Goal: Use online tool/utility: Use online tool/utility

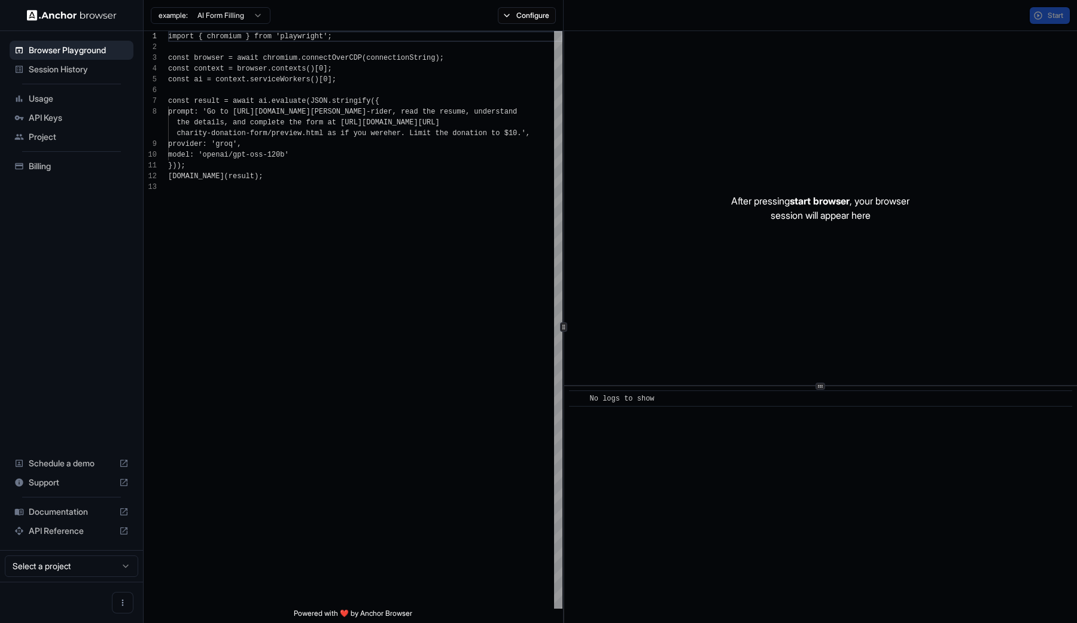
scroll to position [86, 0]
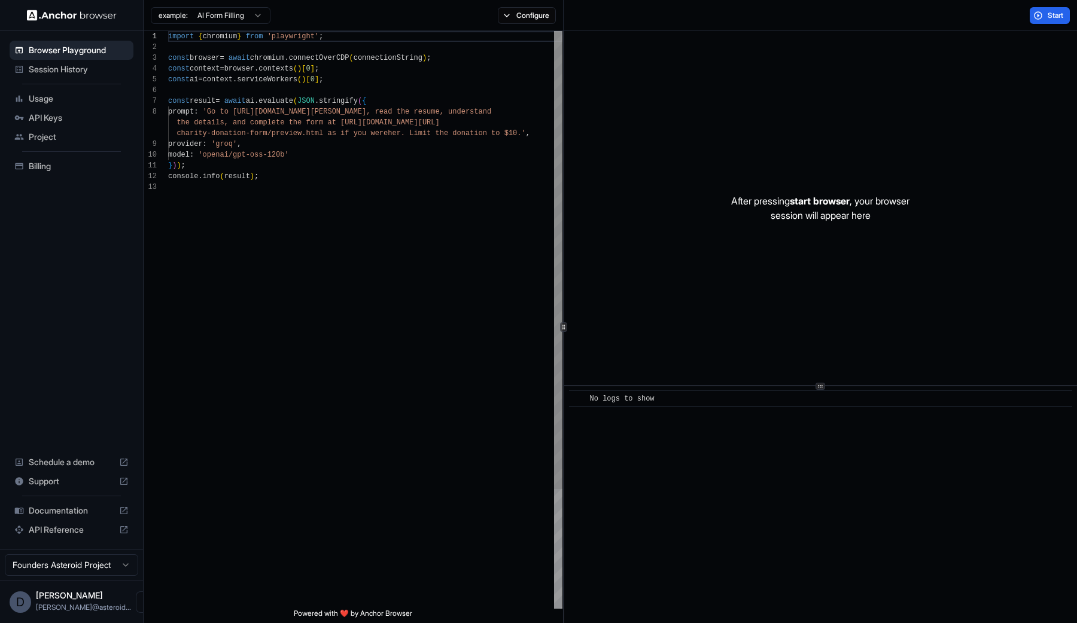
click at [345, 115] on div "import { chromium } from 'playwright' ; const browser = await chromium . connec…" at bounding box center [365, 395] width 394 height 728
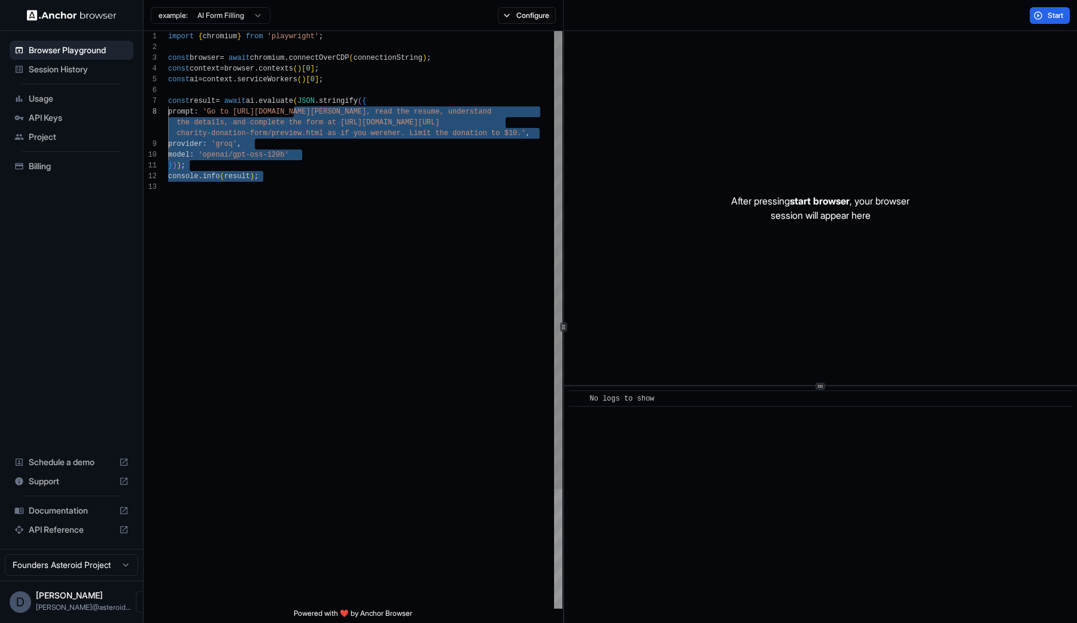
scroll to position [54, 0]
drag, startPoint x: 279, startPoint y: 186, endPoint x: 209, endPoint y: 92, distance: 116.8
click at [209, 93] on div "import { chromium } from 'playwright' ; const browser = await chromium . connec…" at bounding box center [365, 395] width 394 height 728
click at [536, 16] on button "Configure" at bounding box center [527, 15] width 58 height 17
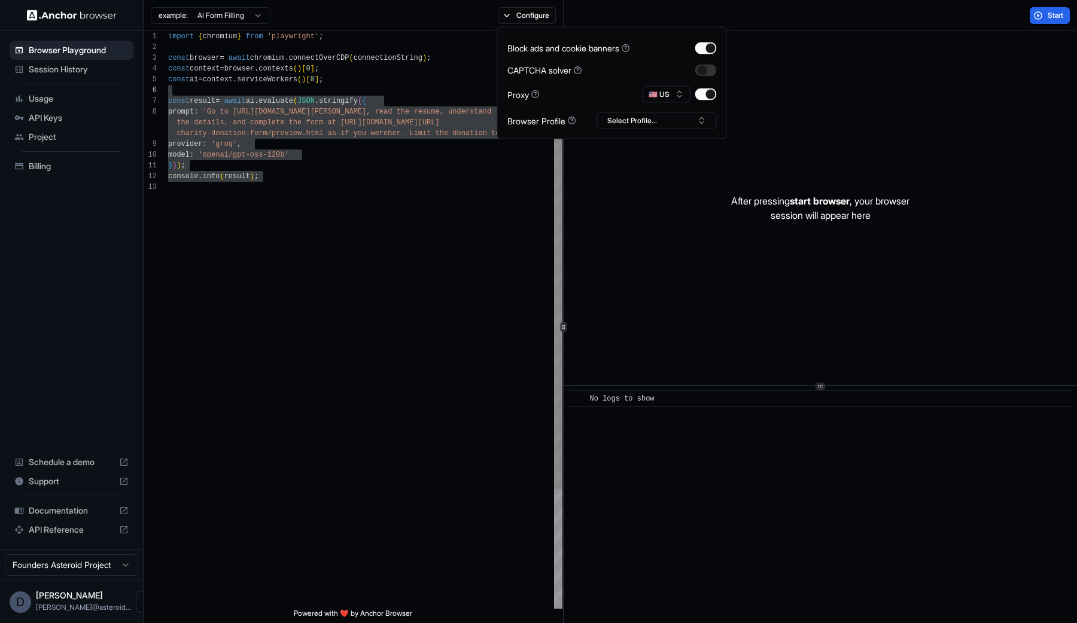
click at [289, 283] on div "import { chromium } from 'playwright' ; const browser = await chromium . connec…" at bounding box center [365, 395] width 394 height 728
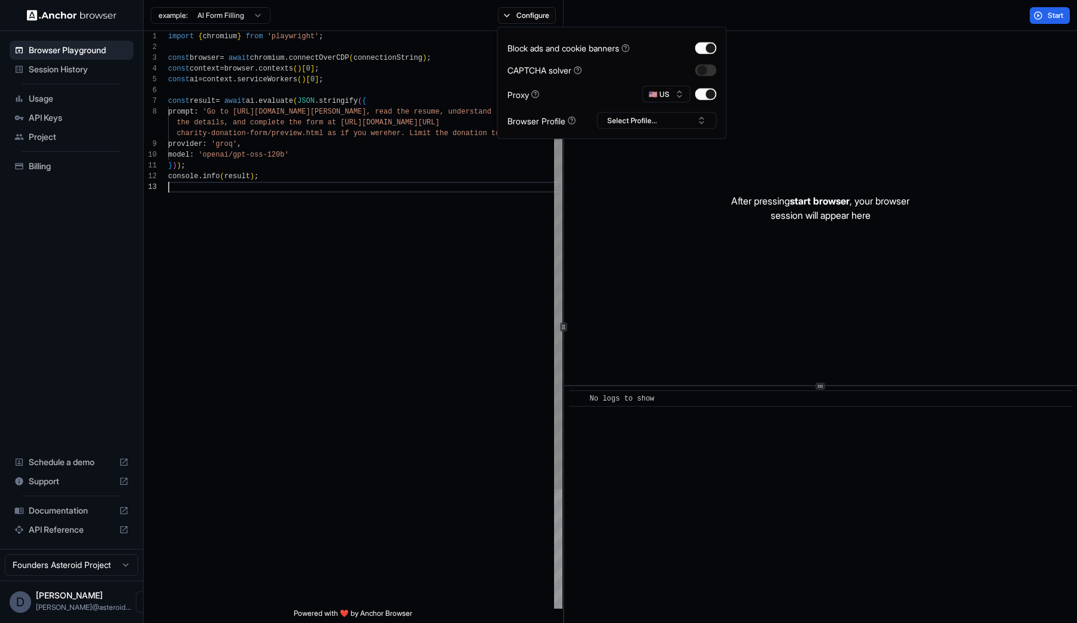
scroll to position [43, 0]
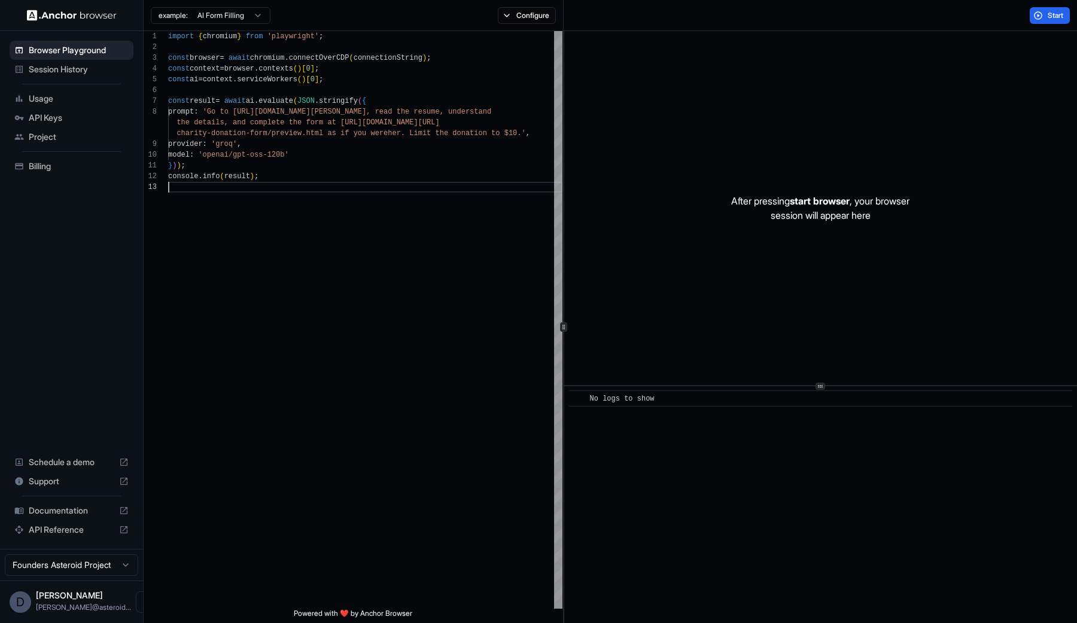
click at [222, 14] on html "Browser Playground Session History Usage API Keys Project Billing Schedule a de…" at bounding box center [538, 311] width 1077 height 623
click at [233, 14] on html "Browser Playground Session History Usage API Keys Project Billing Schedule a de…" at bounding box center [538, 311] width 1077 height 623
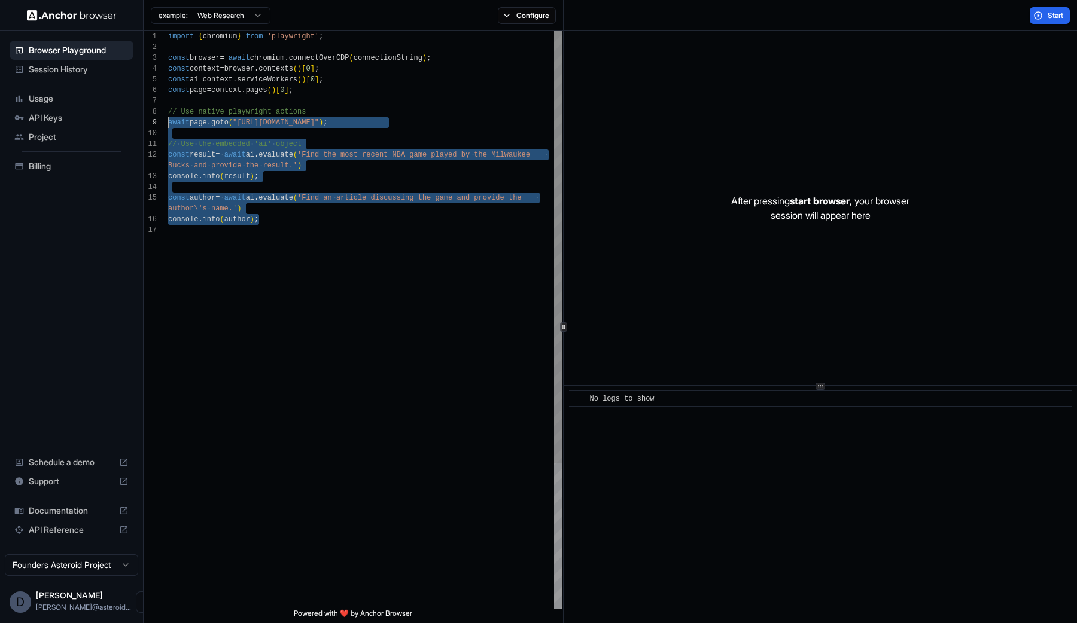
scroll to position [97, 0]
drag, startPoint x: 286, startPoint y: 215, endPoint x: 127, endPoint y: 137, distance: 177.3
click at [168, 137] on div "import { chromium } from 'playwright' ; const browser = await chromium . connec…" at bounding box center [365, 417] width 394 height 772
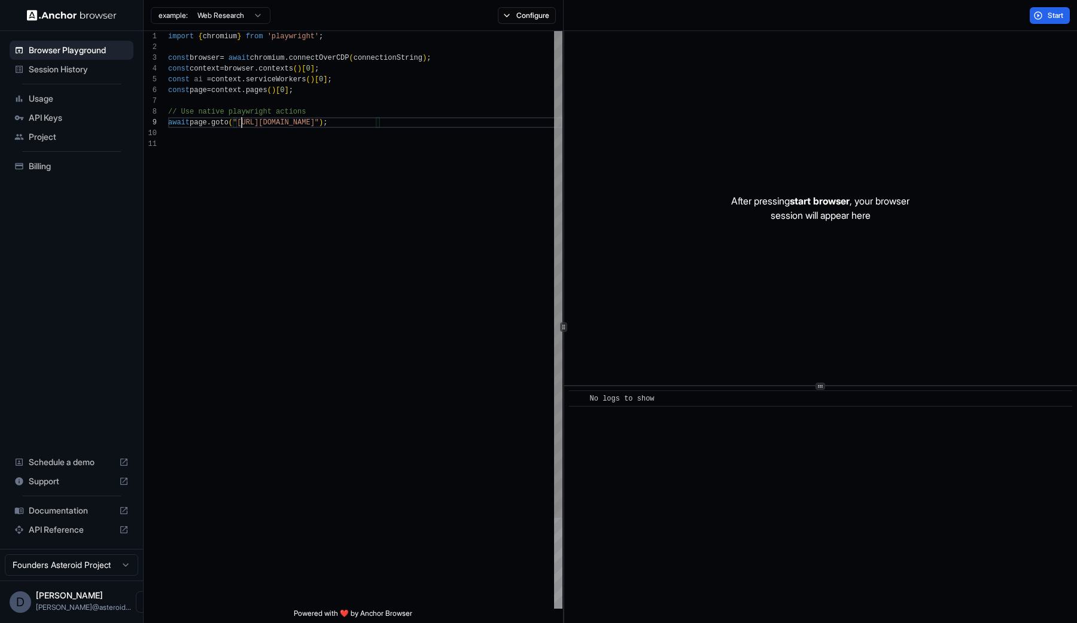
scroll to position [86, 0]
drag, startPoint x: 241, startPoint y: 117, endPoint x: 371, endPoint y: 118, distance: 129.8
click at [371, 118] on div "import { chromium } from 'playwright' ; const browser = await chromium . connec…" at bounding box center [365, 373] width 394 height 685
type textarea "**********"
click at [416, 87] on div "import { chromium } from 'playwright' ; const browser = await chromium . connec…" at bounding box center [365, 373] width 394 height 685
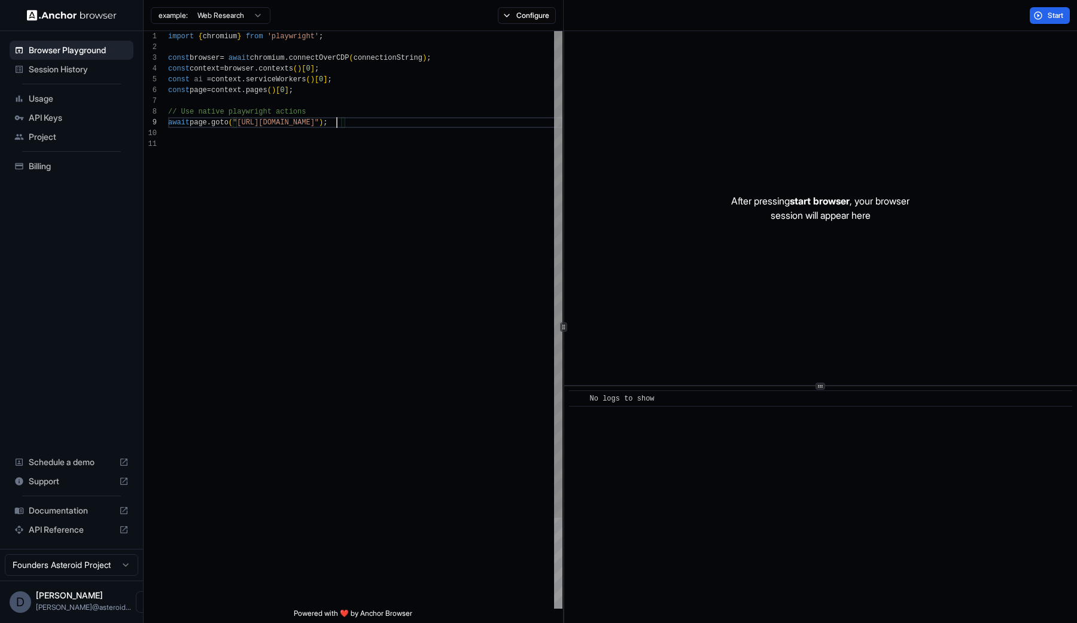
scroll to position [54, 0]
click at [1048, 19] on span "Start" at bounding box center [1055, 16] width 17 height 10
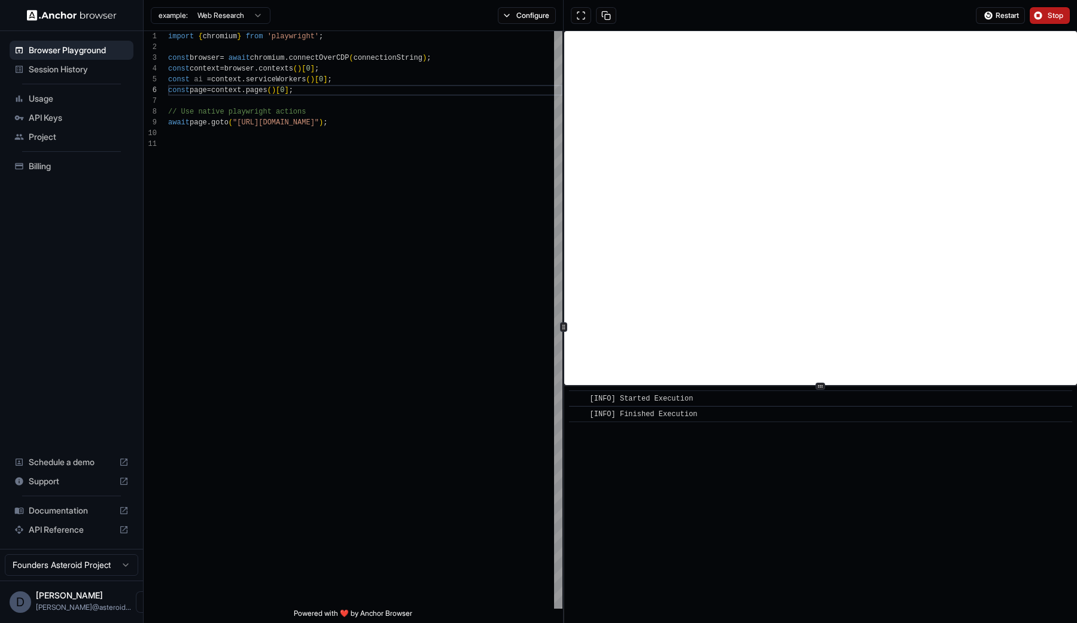
click at [537, 26] on div "example: Web Research Configure" at bounding box center [354, 15] width 420 height 31
click at [1045, 15] on button "Stop" at bounding box center [1049, 15] width 40 height 17
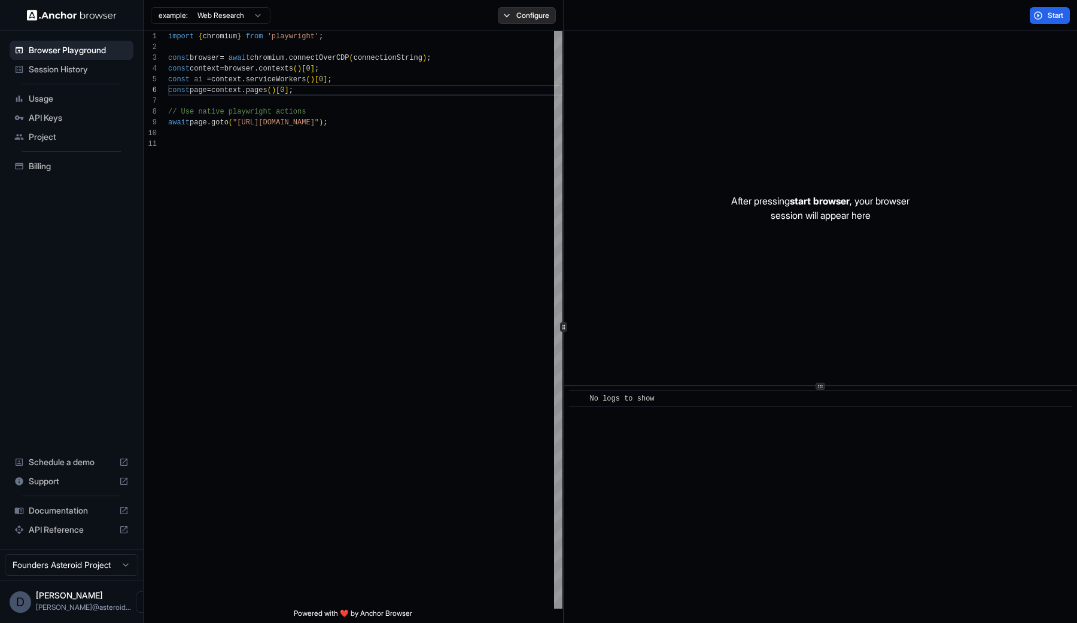
click at [532, 18] on button "Configure" at bounding box center [527, 15] width 58 height 17
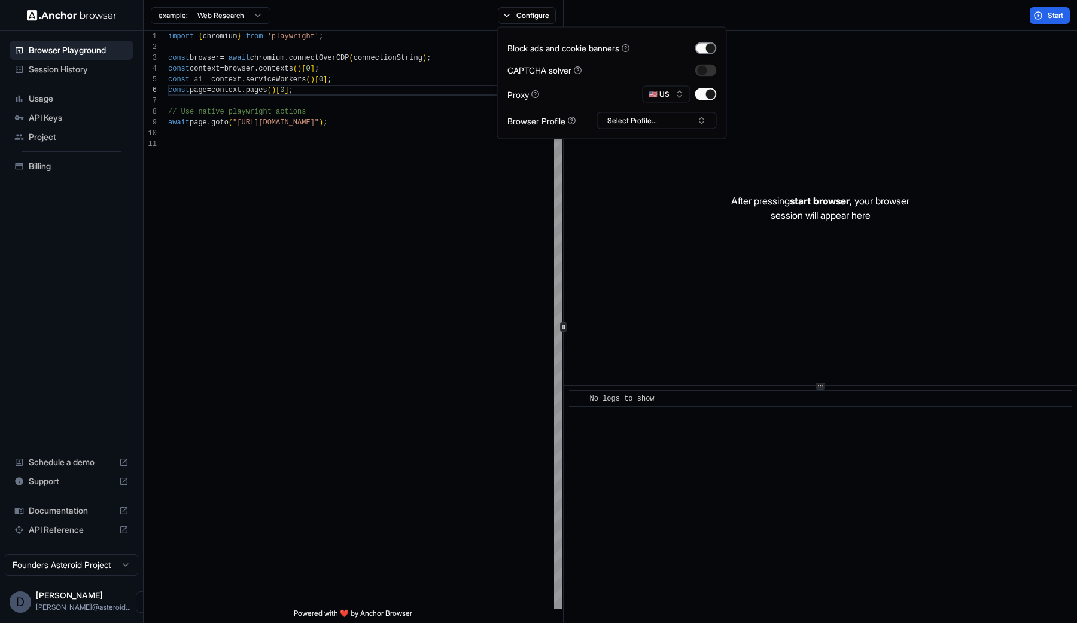
click at [705, 47] on button "button" at bounding box center [706, 48] width 22 height 12
click at [707, 92] on button "button" at bounding box center [706, 95] width 22 height 12
click at [455, 178] on div "import { chromium } from 'playwright' ; const browser = await chromium . connec…" at bounding box center [365, 373] width 394 height 685
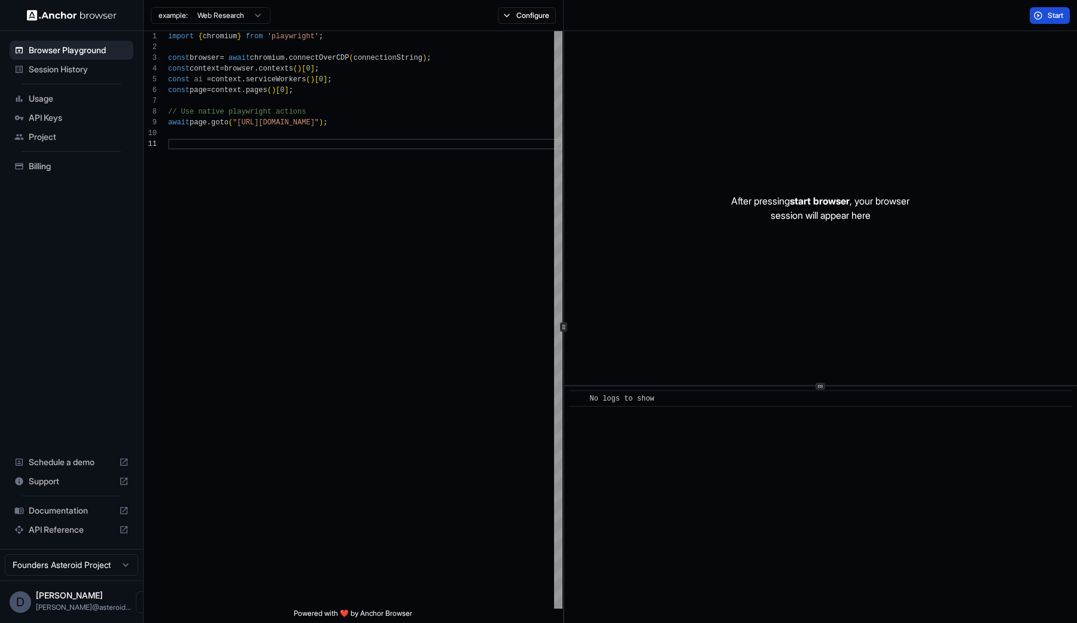
click at [1053, 16] on span "Start" at bounding box center [1055, 16] width 17 height 10
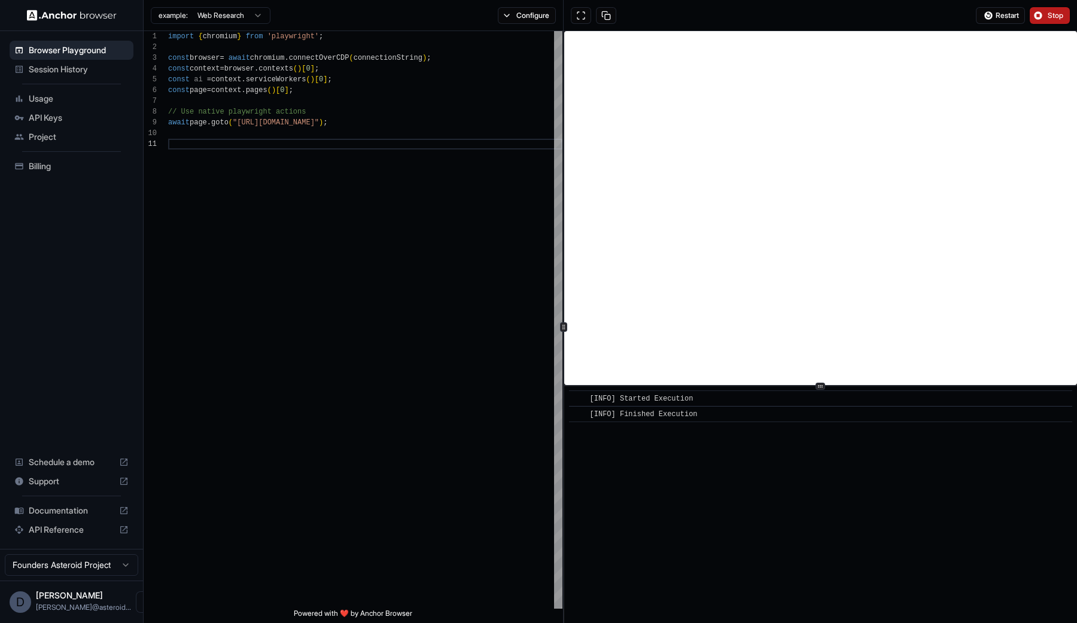
click at [1041, 19] on button "Stop" at bounding box center [1049, 15] width 40 height 17
